Goal: Navigation & Orientation: Find specific page/section

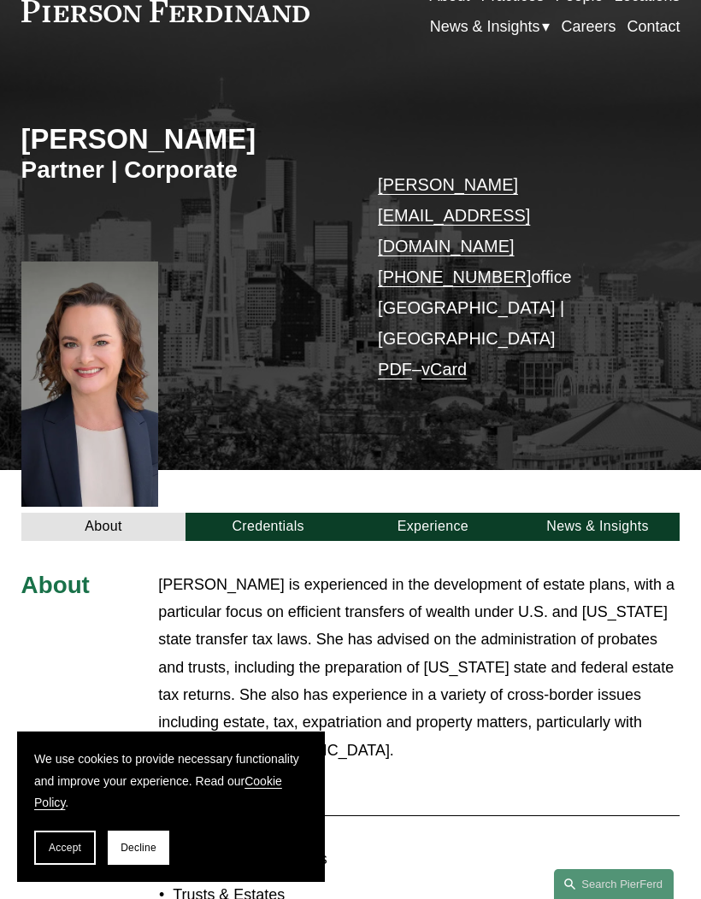
scroll to position [88, 0]
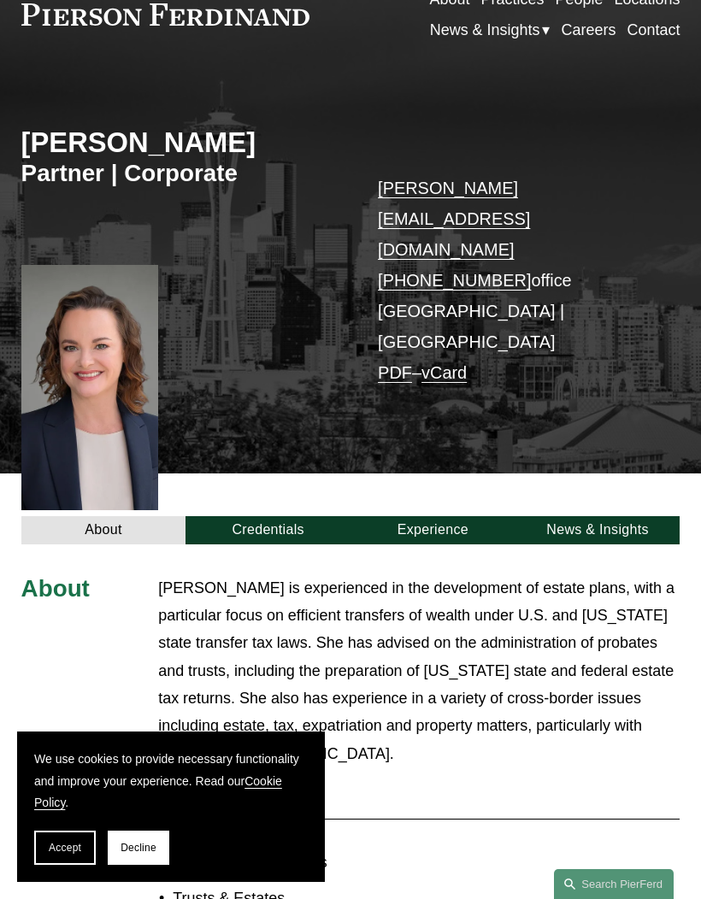
click at [169, 784] on div at bounding box center [164, 790] width 12 height 12
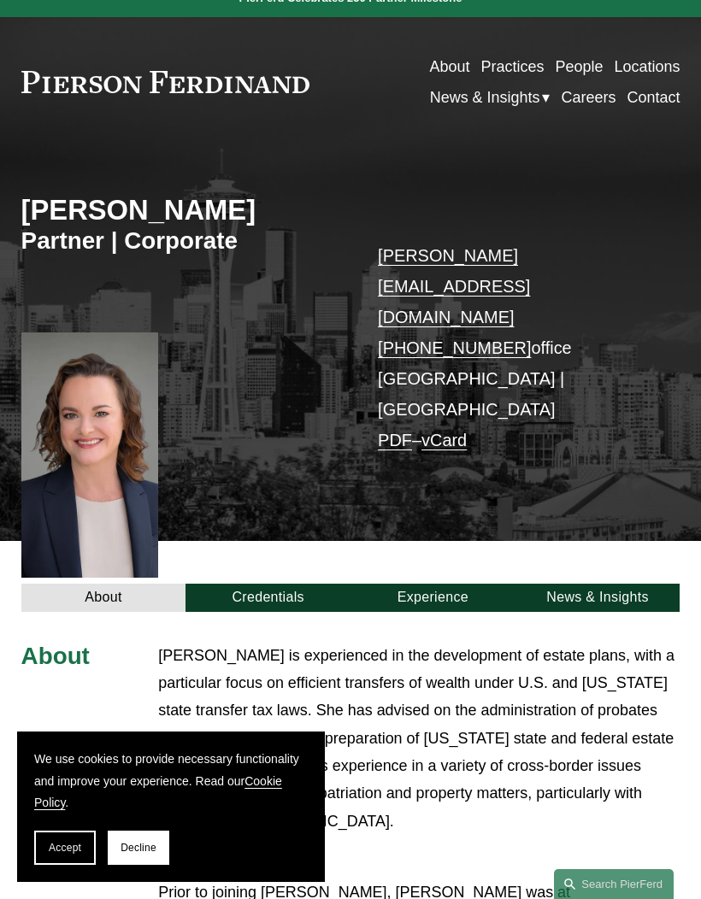
scroll to position [21, 0]
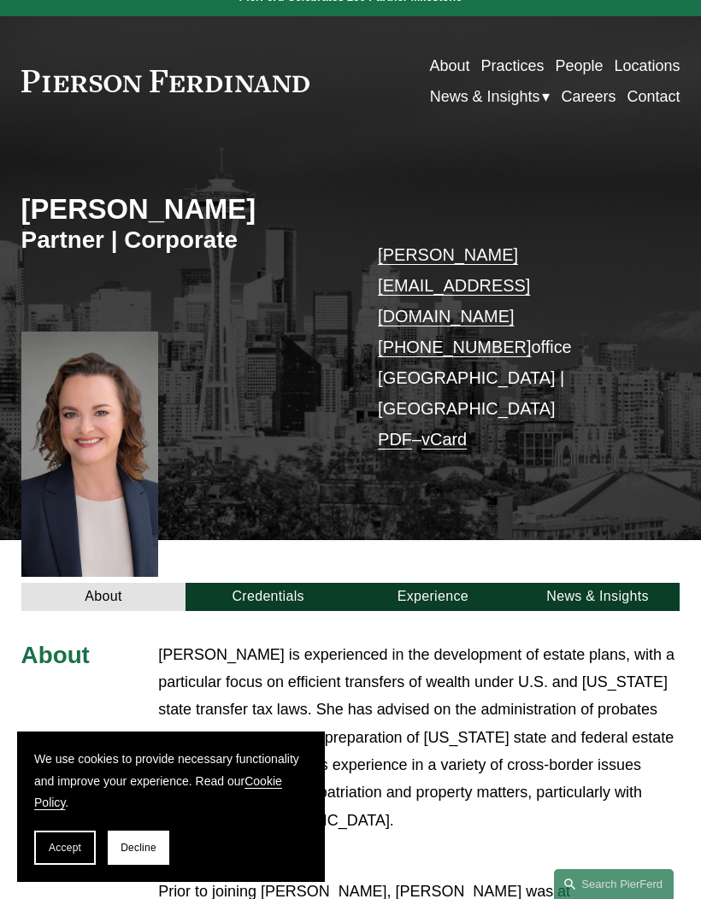
click at [0, 0] on div at bounding box center [0, 0] width 0 height 0
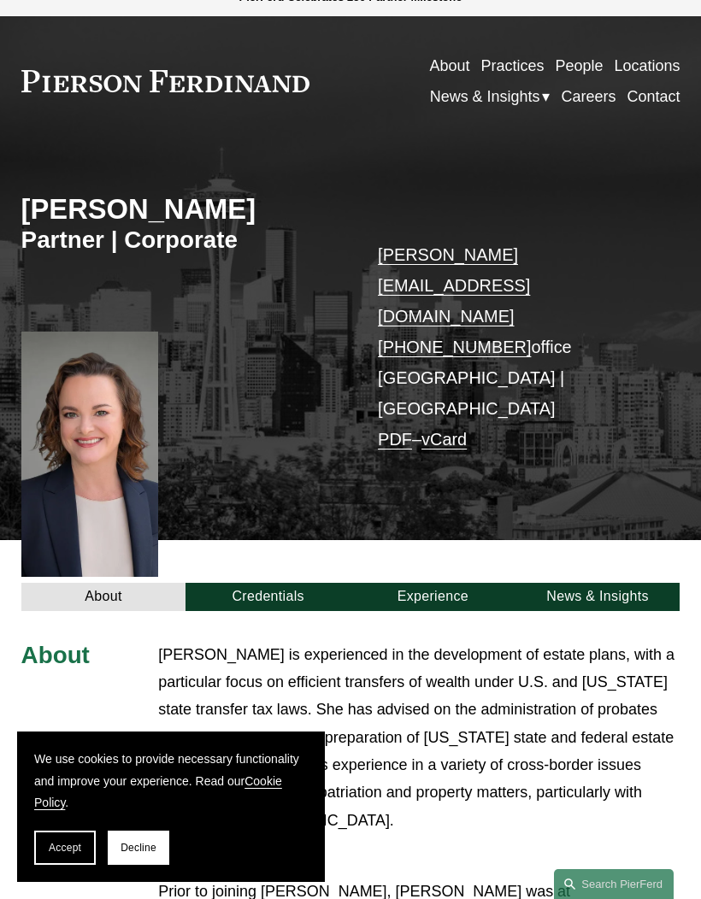
click at [178, 366] on link "People" at bounding box center [132, 370] width 153 height 49
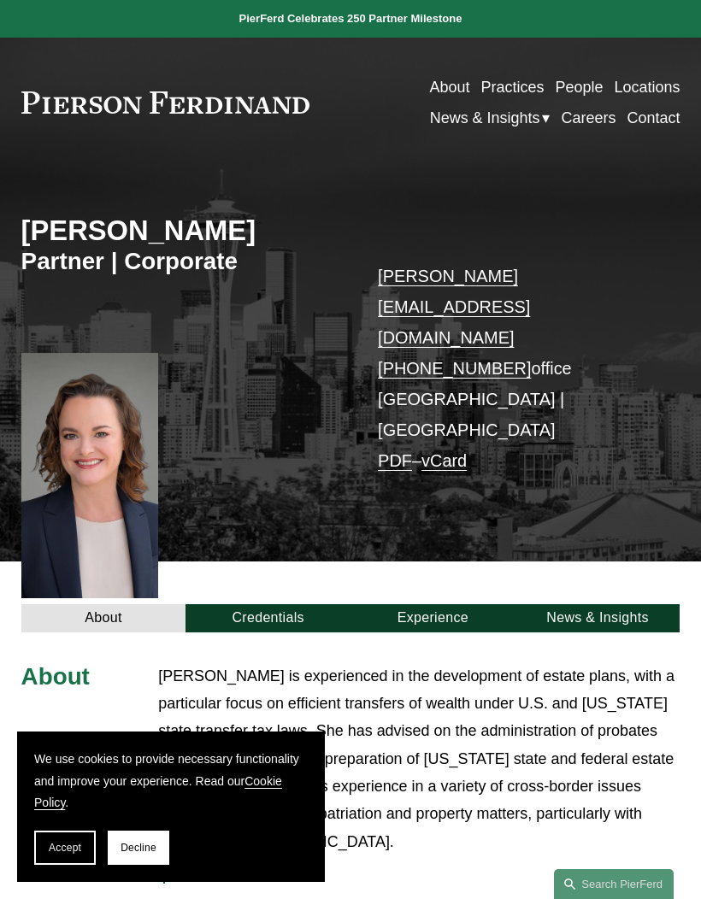
click at [0, 0] on div at bounding box center [0, 0] width 0 height 0
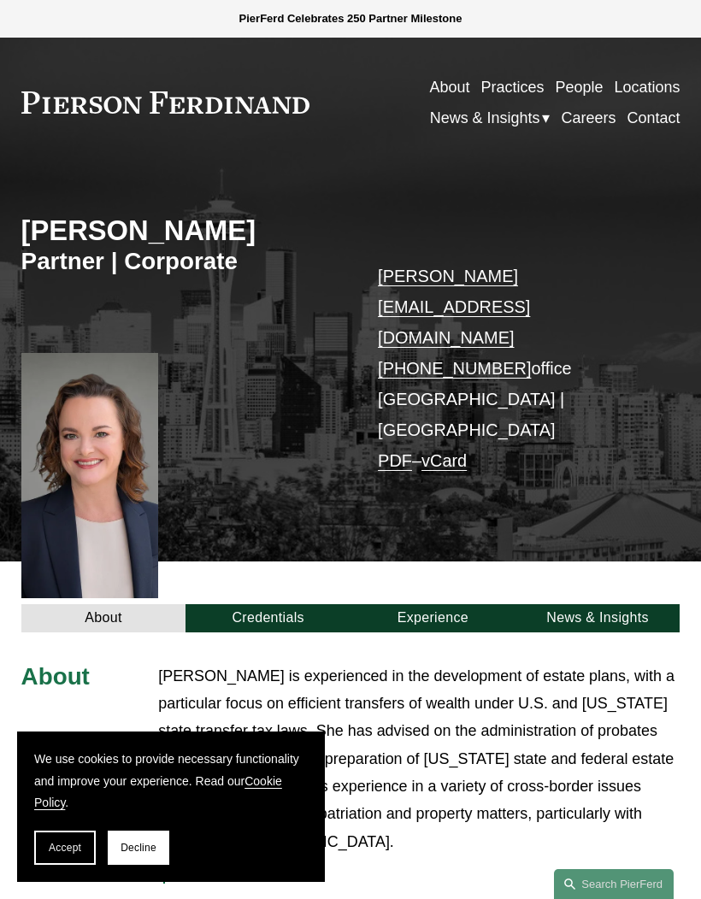
click at [213, 455] on link "Locations" at bounding box center [161, 461] width 210 height 49
click at [0, 0] on div at bounding box center [0, 0] width 0 height 0
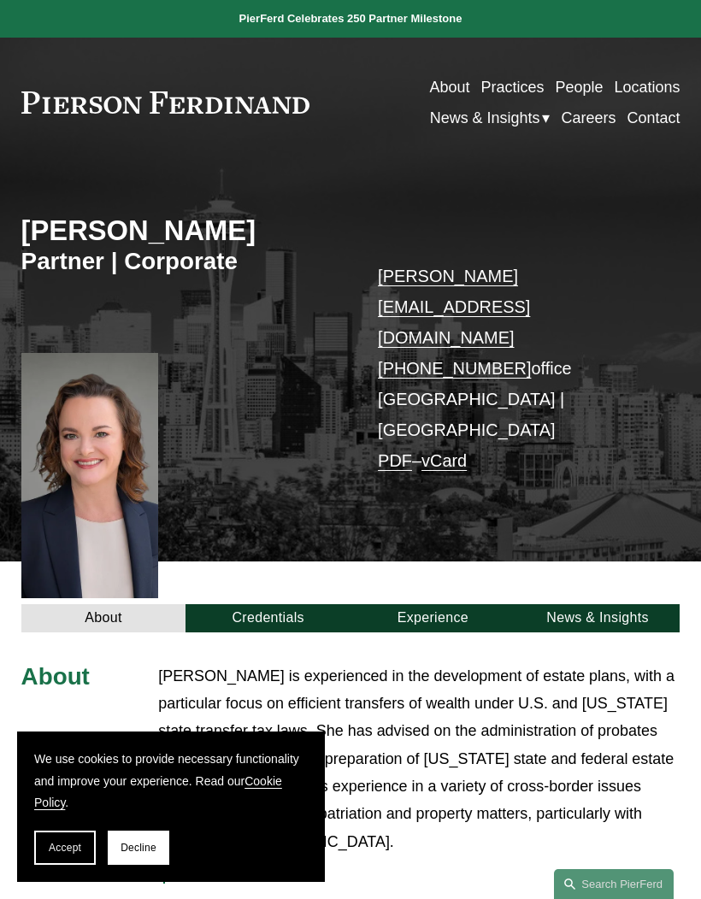
click at [141, 839] on button "Decline" at bounding box center [139, 848] width 62 height 34
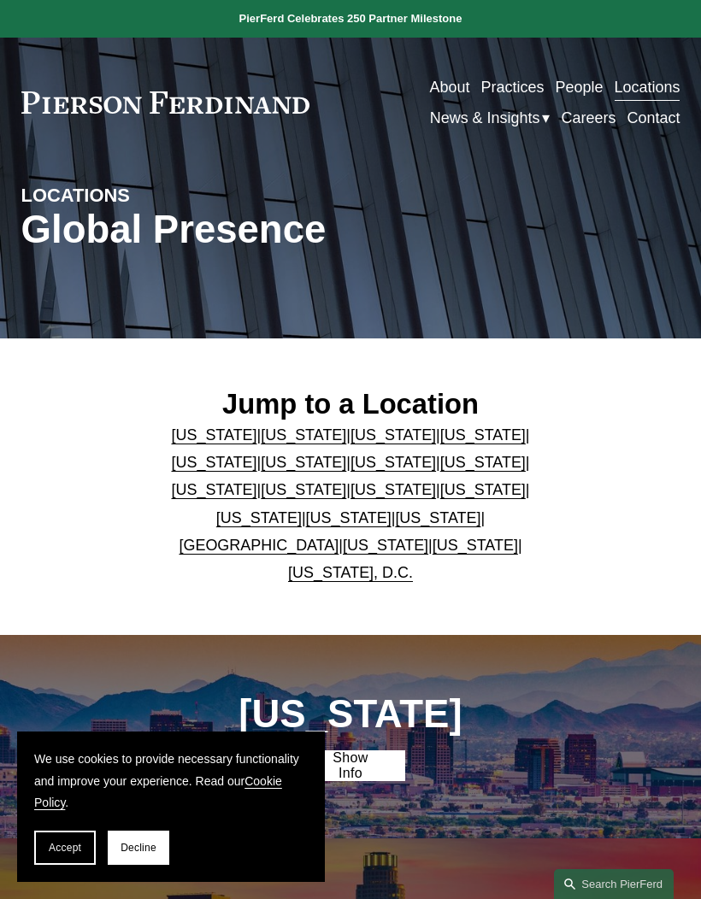
click at [438, 554] on link "[US_STATE]" at bounding box center [474, 545] width 85 height 17
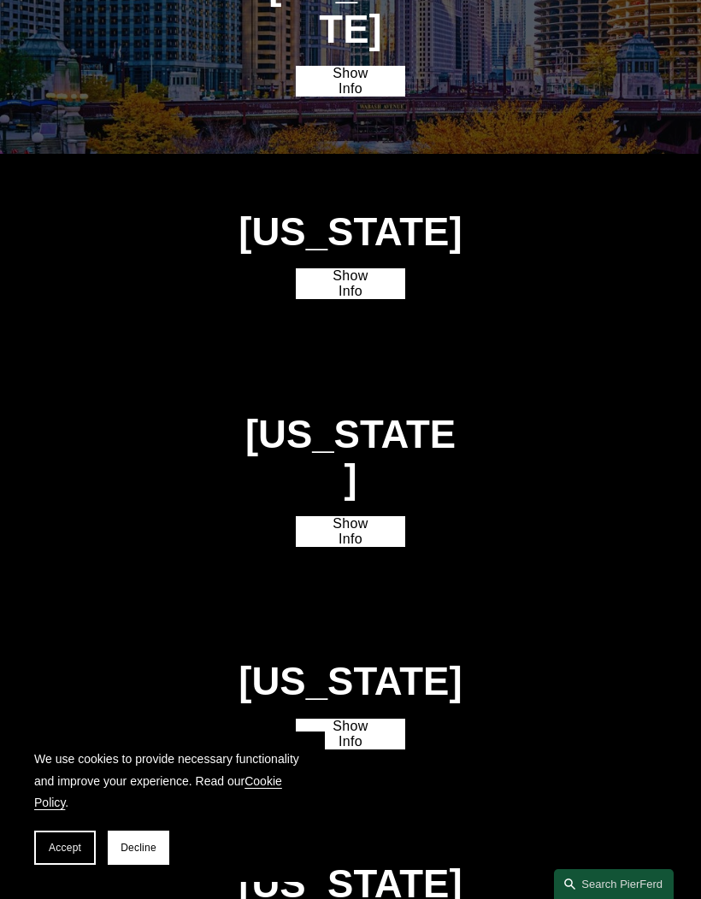
scroll to position [4068, 0]
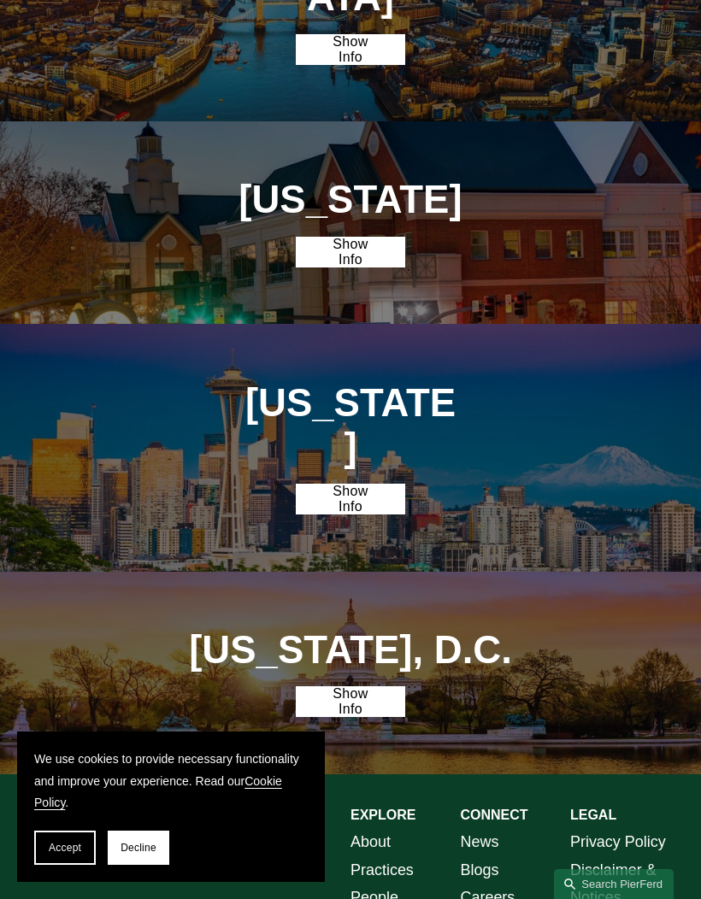
click at [373, 484] on link "Show Info" at bounding box center [350, 499] width 109 height 31
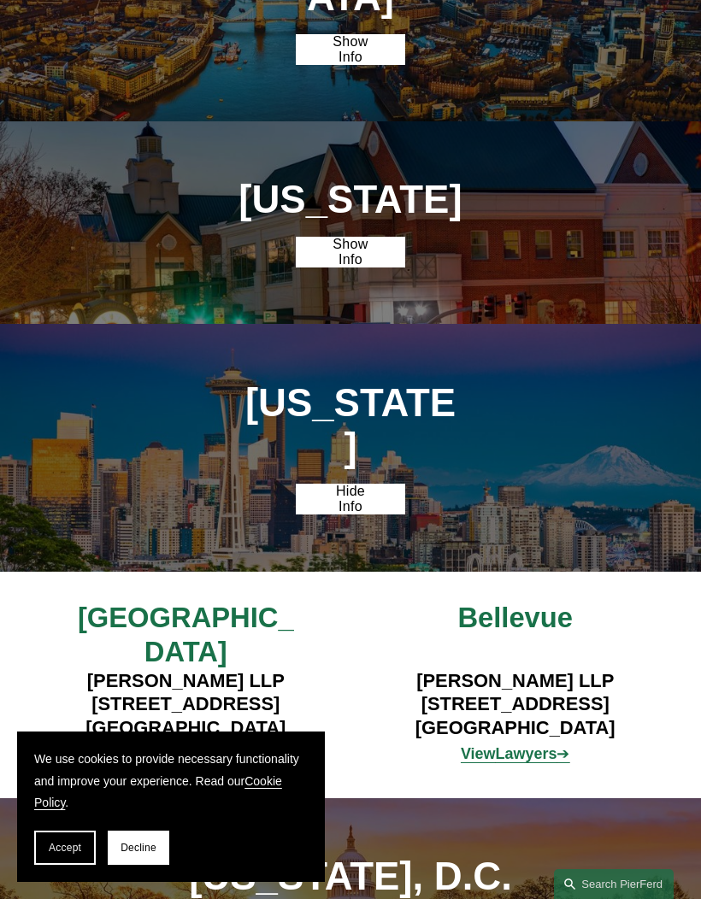
click at [533, 745] on strong "Lawyers" at bounding box center [527, 753] width 62 height 17
